Goal: Check status: Check status

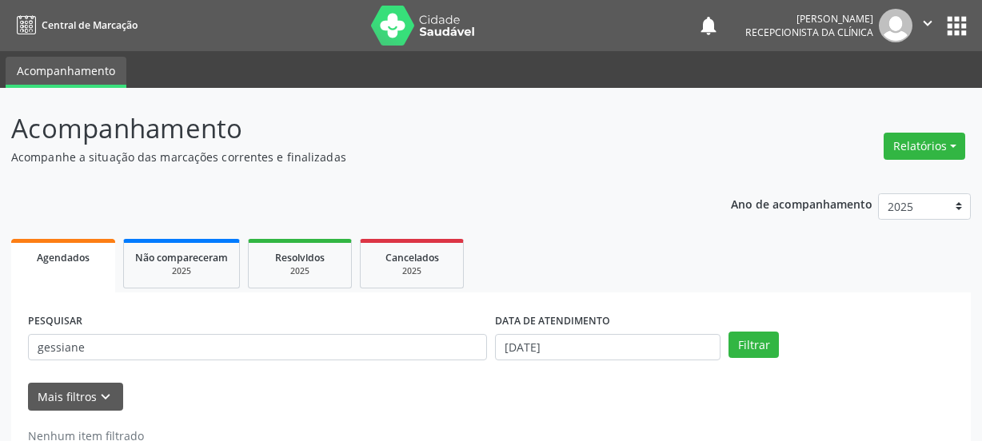
scroll to position [47, 0]
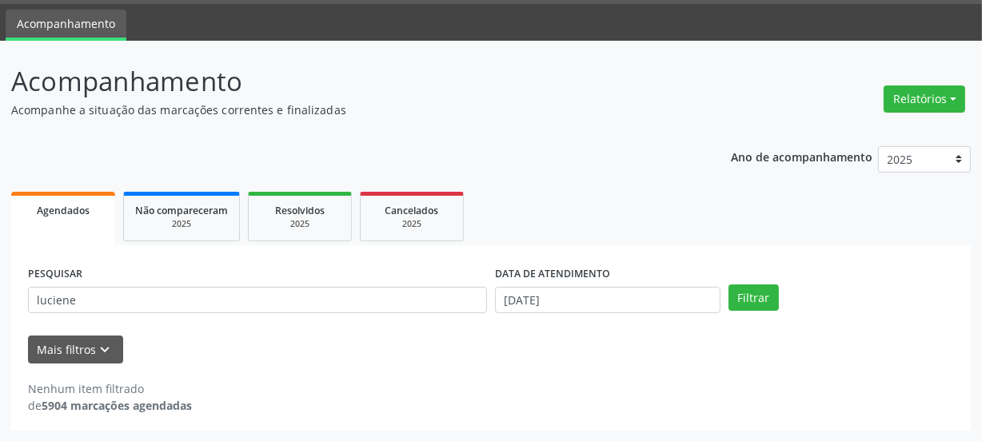
type input "luciene"
click at [728, 285] on button "Filtrar" at bounding box center [753, 298] width 50 height 27
click at [596, 287] on body "Central de Marcação notifications [PERSON_NAME] Recepcionista da clínica  Conf…" at bounding box center [491, 173] width 982 height 441
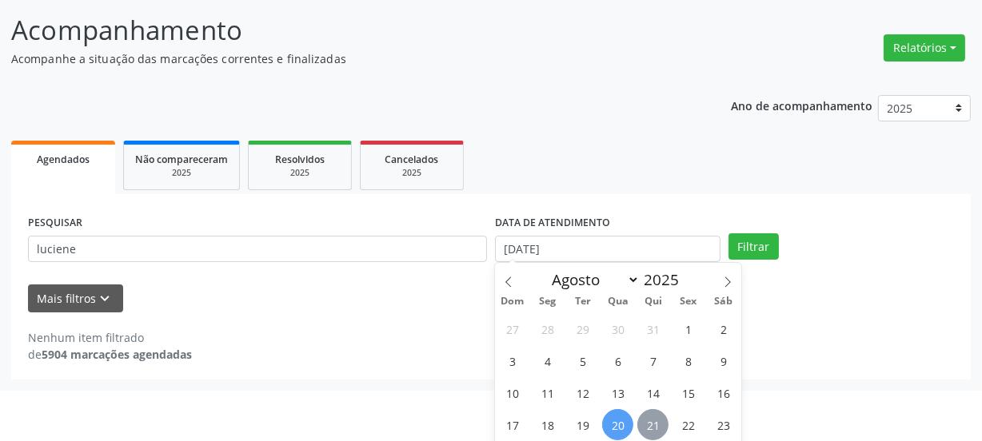
click at [656, 423] on span "21" at bounding box center [652, 424] width 31 height 31
type input "21/08/2025"
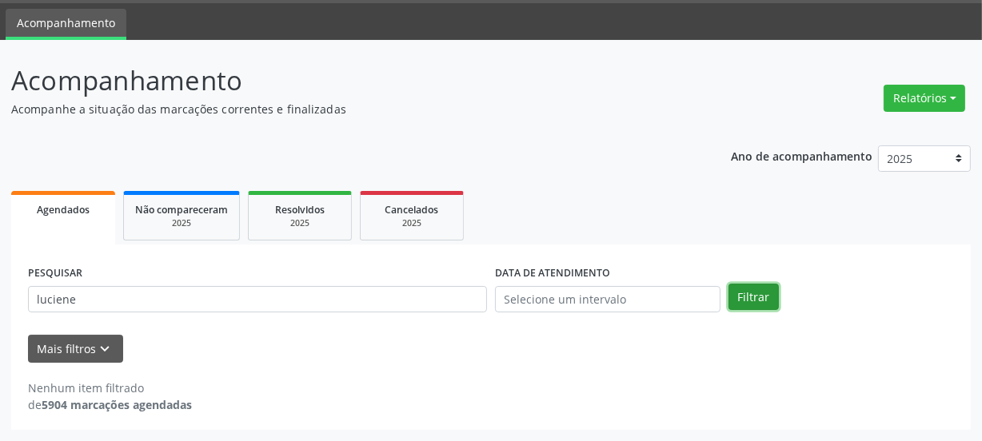
click at [755, 240] on div "Agendados Não compareceram 2025 Resolvidos 2025 Cancelados 2025 PESQUISAR lucie…" at bounding box center [490, 308] width 959 height 243
click at [741, 295] on button "Filtrar" at bounding box center [753, 298] width 50 height 27
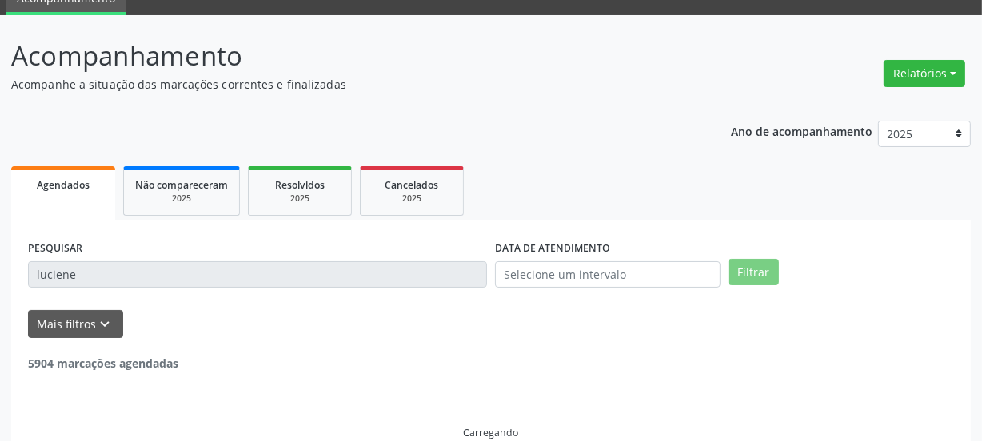
scroll to position [98, 0]
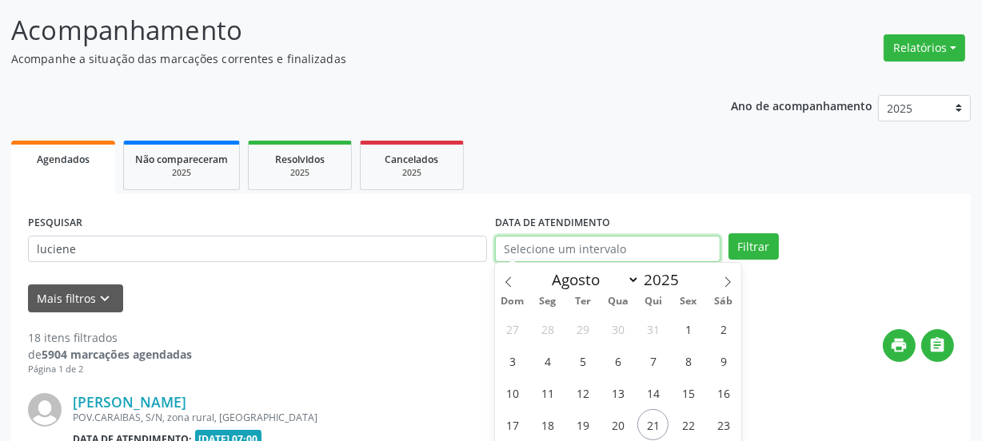
click at [589, 240] on input "text" at bounding box center [607, 249] width 225 height 27
click at [660, 426] on span "21" at bounding box center [652, 424] width 31 height 31
type input "21/08/2025"
click at [660, 426] on span "21" at bounding box center [652, 424] width 31 height 31
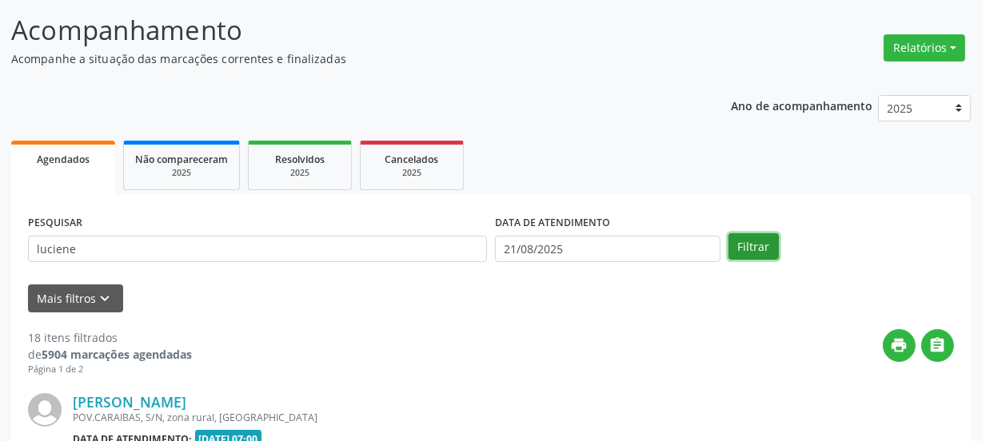
drag, startPoint x: 739, startPoint y: 250, endPoint x: 735, endPoint y: 288, distance: 37.8
click at [739, 250] on button "Filtrar" at bounding box center [753, 246] width 50 height 27
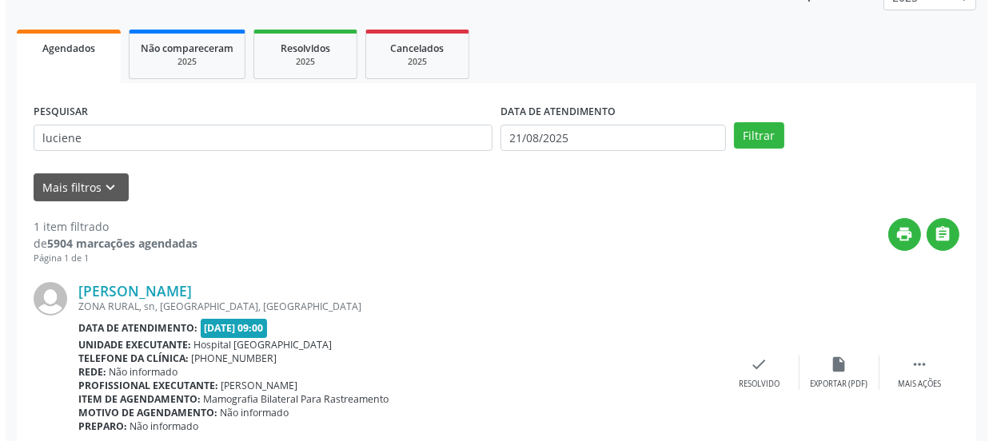
scroll to position [277, 0]
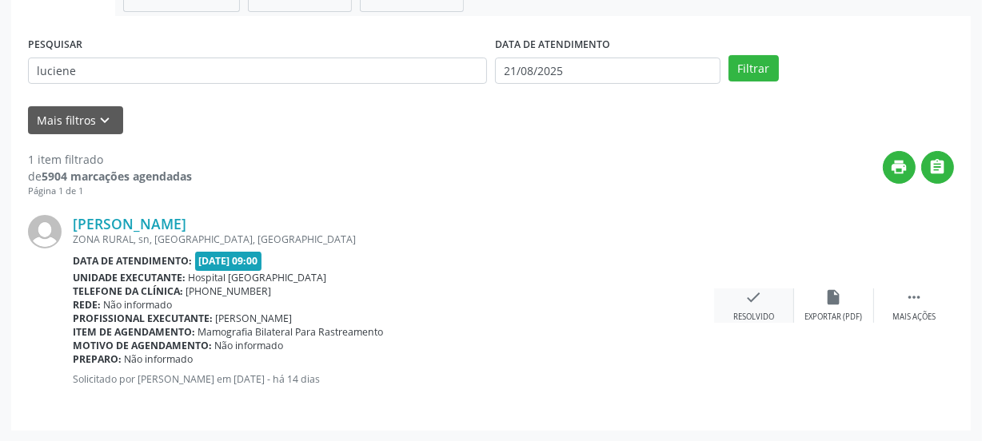
click at [735, 316] on div "Resolvido" at bounding box center [753, 317] width 41 height 11
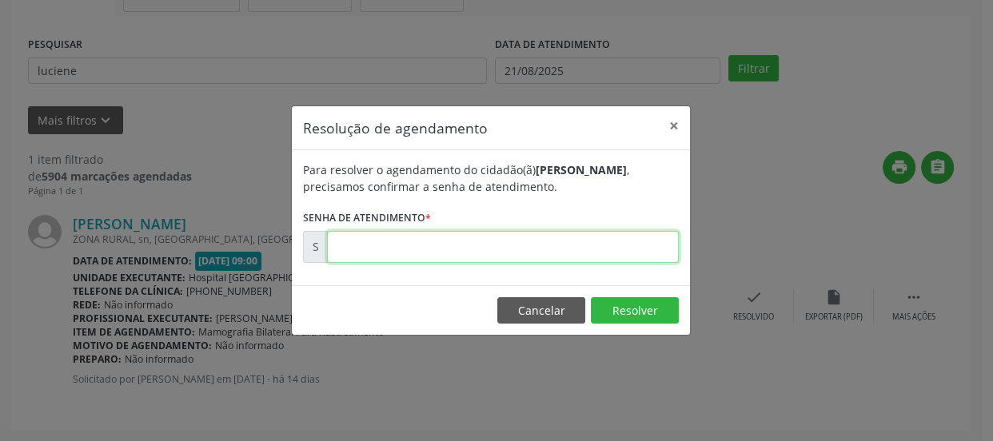
click at [613, 254] on input "text" at bounding box center [503, 247] width 352 height 32
type input "00170604"
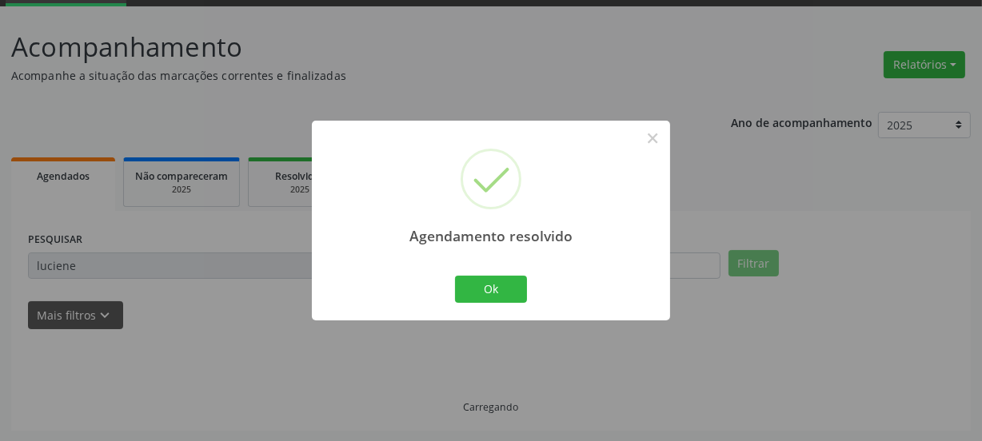
scroll to position [47, 0]
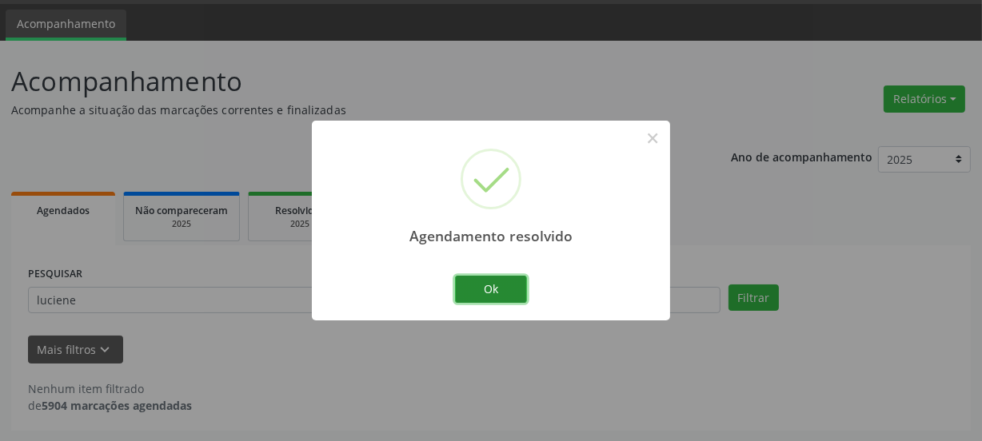
click at [496, 292] on button "Ok" at bounding box center [491, 289] width 72 height 27
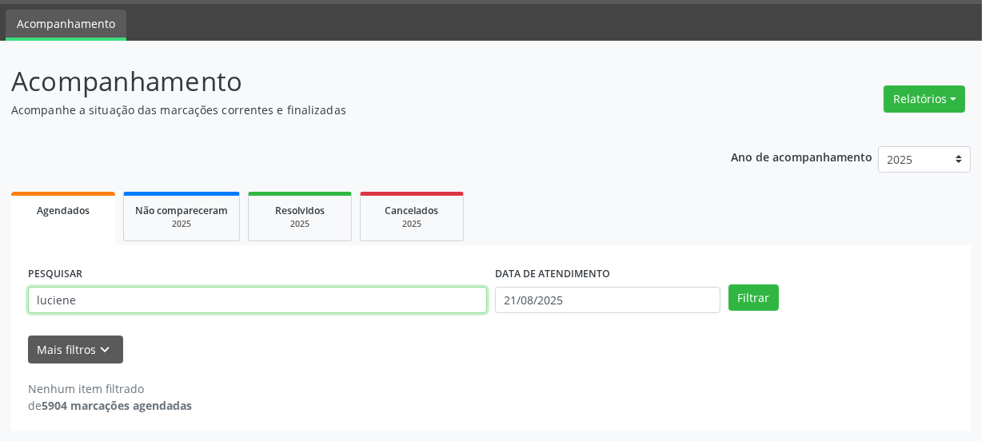
drag, startPoint x: 79, startPoint y: 297, endPoint x: 16, endPoint y: 298, distance: 63.2
click at [24, 297] on div "PESQUISAR luciene" at bounding box center [257, 293] width 467 height 62
type input "dalva"
click at [728, 285] on button "Filtrar" at bounding box center [753, 298] width 50 height 27
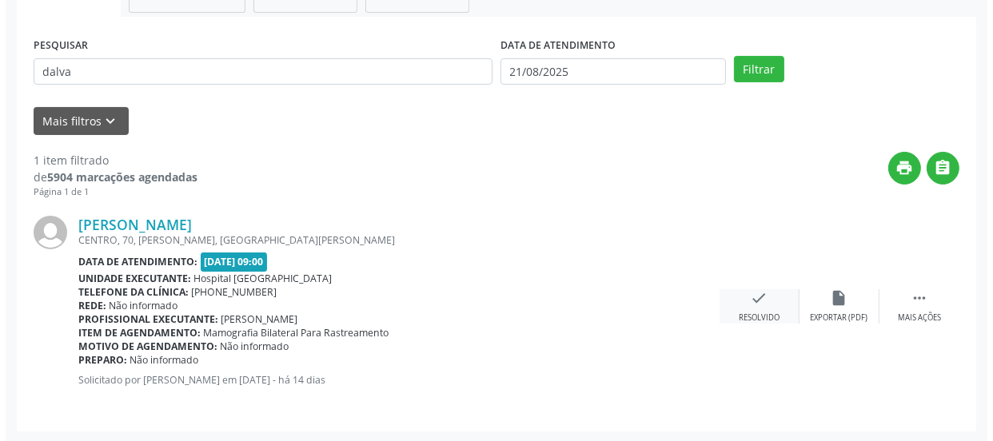
scroll to position [277, 0]
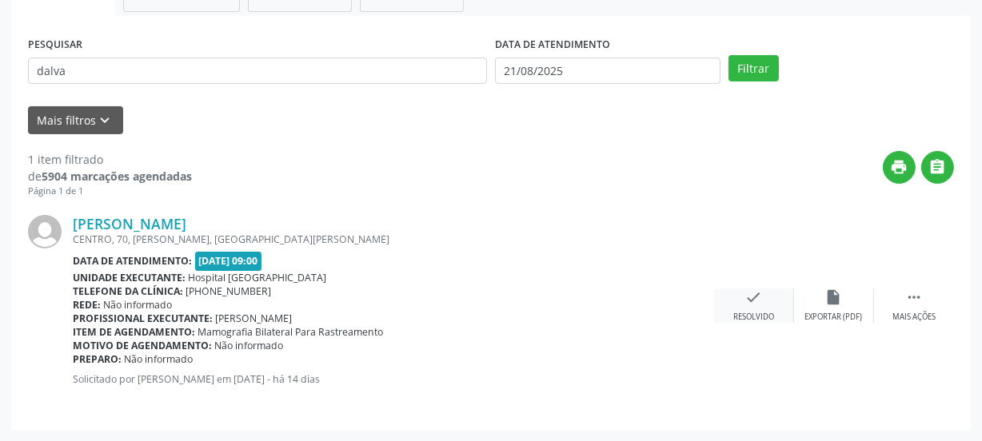
click at [751, 312] on div "Resolvido" at bounding box center [753, 317] width 41 height 11
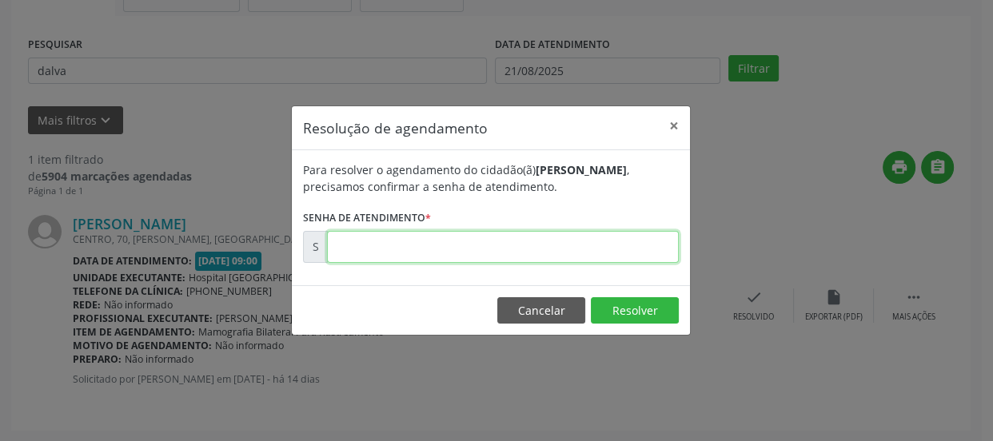
click at [619, 246] on input "text" at bounding box center [503, 247] width 352 height 32
type input "00170609"
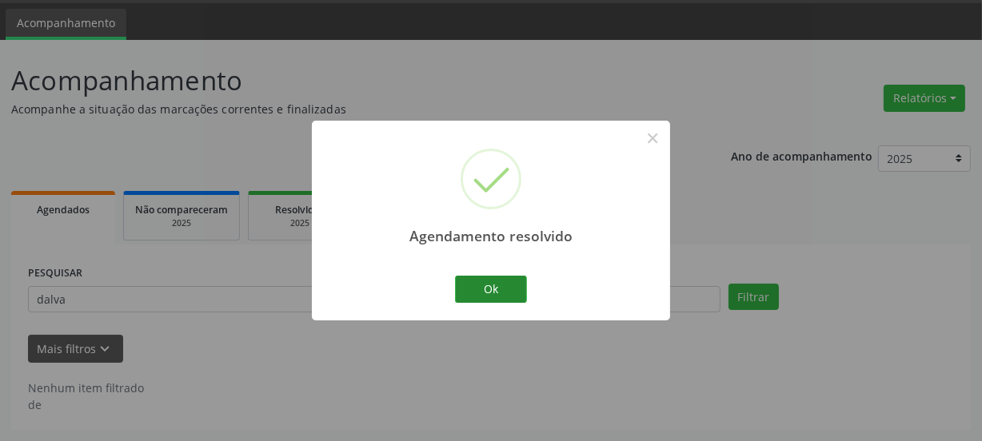
scroll to position [47, 0]
click at [504, 291] on button "Ok" at bounding box center [491, 289] width 72 height 27
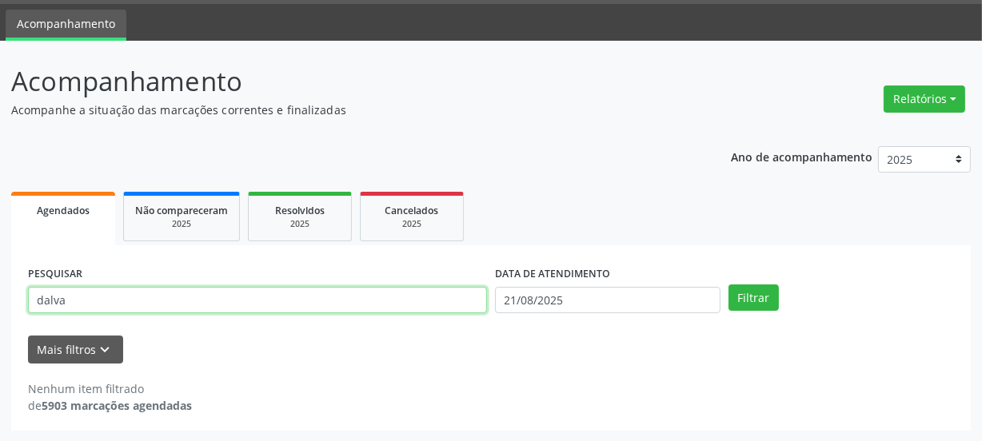
drag, startPoint x: 79, startPoint y: 296, endPoint x: 0, endPoint y: 296, distance: 79.1
click at [0, 296] on div "Acompanhamento Acompanhe a situação das marcações correntes e finalizadas Relat…" at bounding box center [491, 241] width 982 height 401
type input "[PERSON_NAME]"
click at [728, 285] on button "Filtrar" at bounding box center [753, 298] width 50 height 27
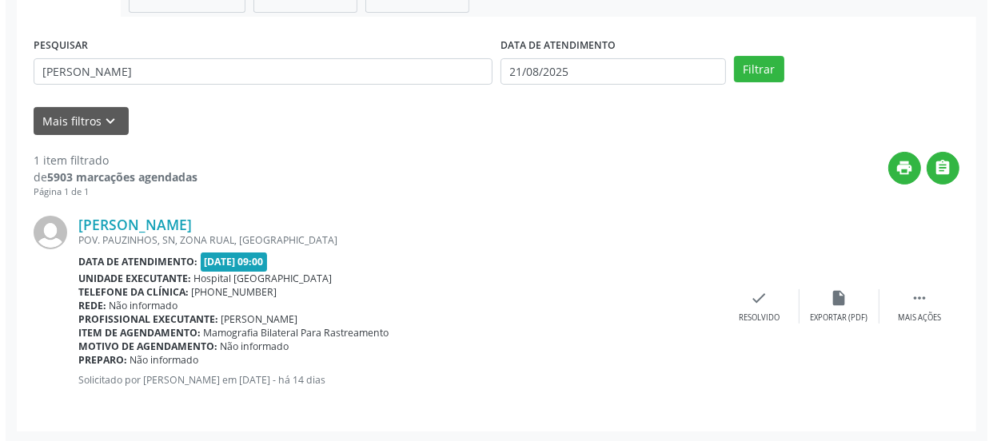
scroll to position [277, 0]
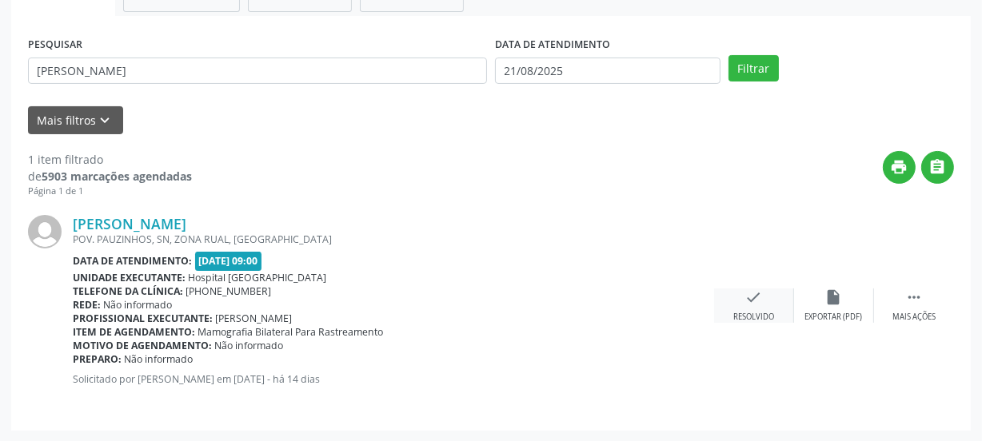
click at [755, 297] on icon "check" at bounding box center [754, 298] width 18 height 18
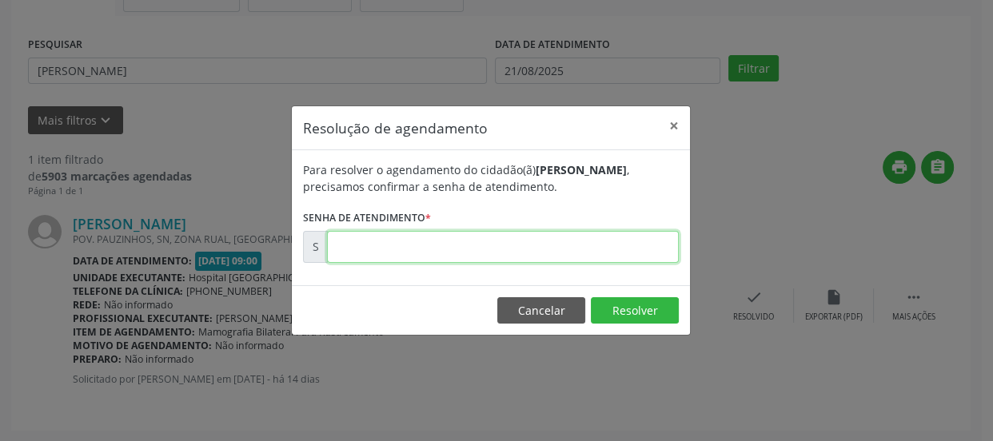
click at [612, 257] on input "text" at bounding box center [503, 247] width 352 height 32
type input "00170639"
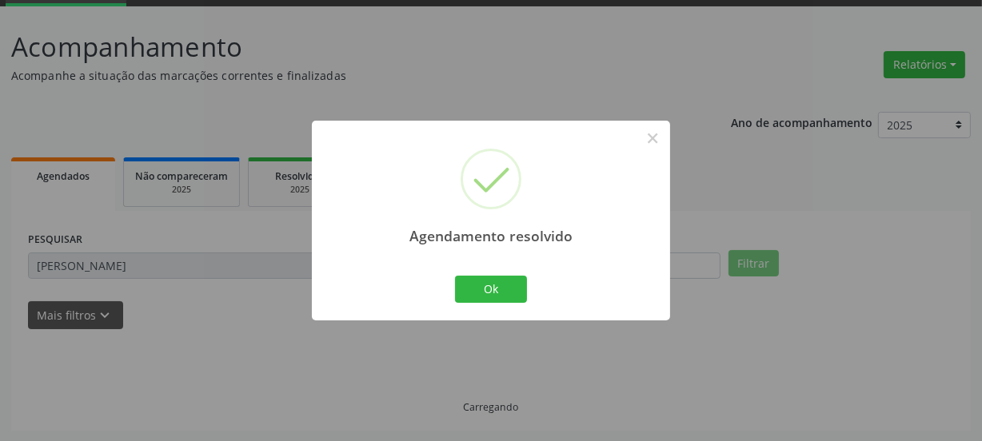
scroll to position [47, 0]
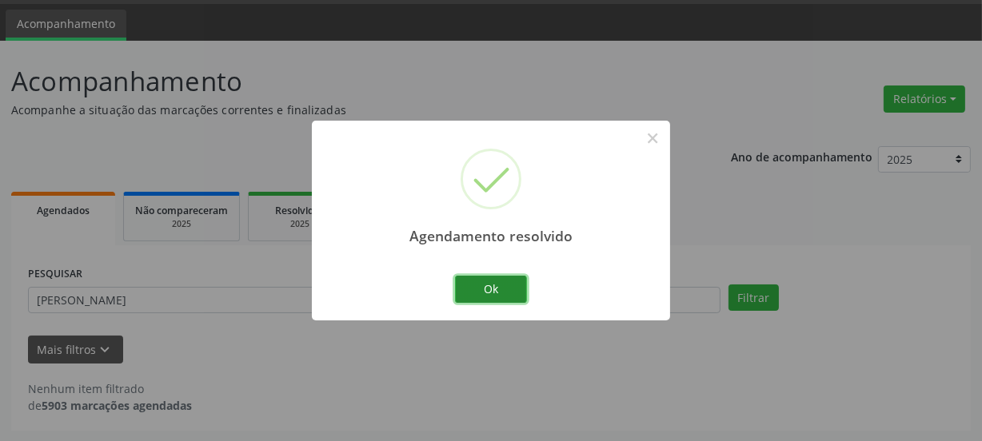
click at [477, 287] on button "Ok" at bounding box center [491, 289] width 72 height 27
